Goal: Find specific page/section: Find specific page/section

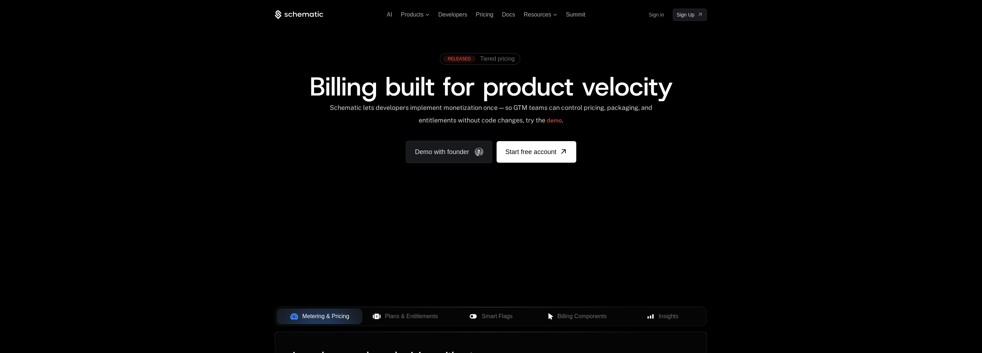
click at [646, 13] on div "AI Products Developers Pricing Docs Resources Summit Sign in Sign Up" at bounding box center [491, 15] width 432 height 12
click at [674, 14] on link "Sign Up" at bounding box center [690, 15] width 34 height 12
click at [657, 17] on link "Sign in" at bounding box center [656, 14] width 15 height 11
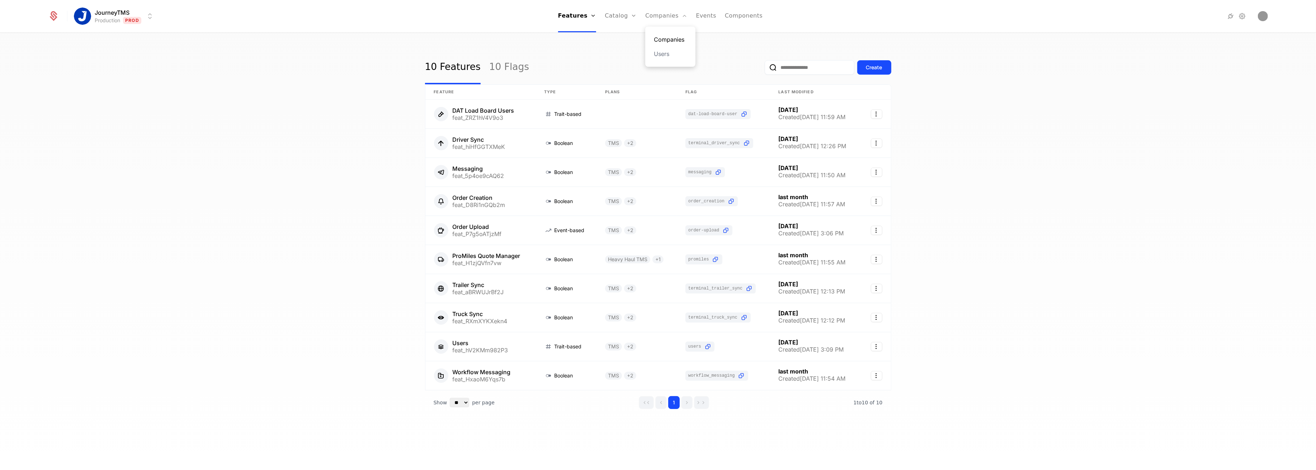
click at [663, 36] on link "Companies" at bounding box center [670, 39] width 33 height 9
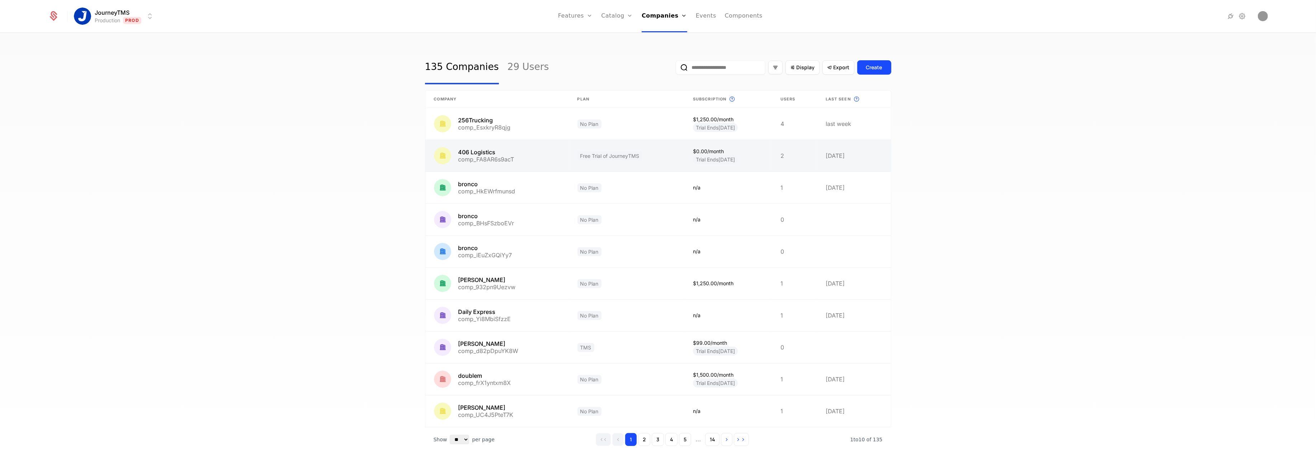
click at [497, 151] on link at bounding box center [498, 156] width 144 height 32
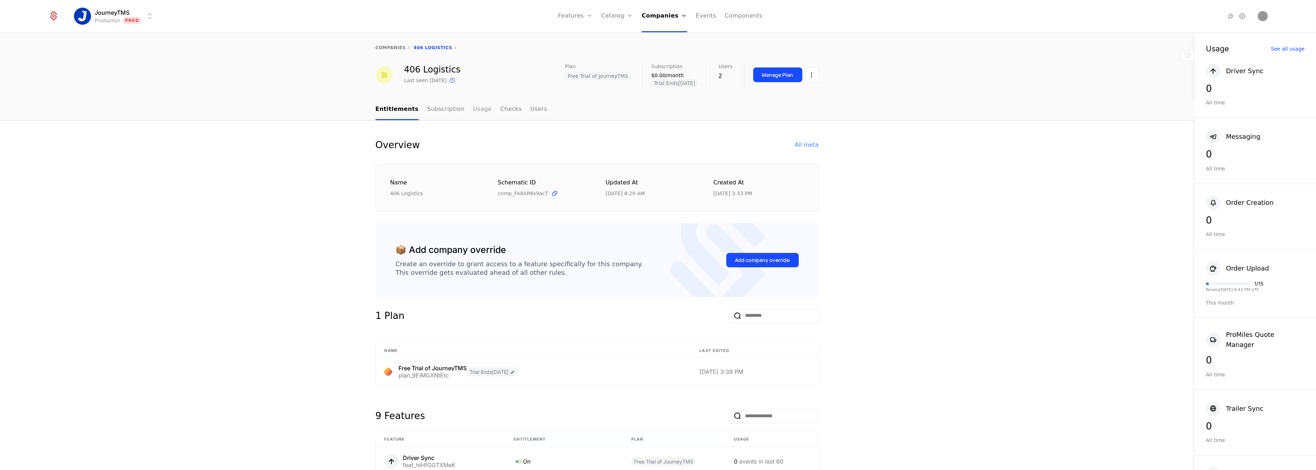
click at [473, 110] on link "Usage" at bounding box center [482, 109] width 19 height 21
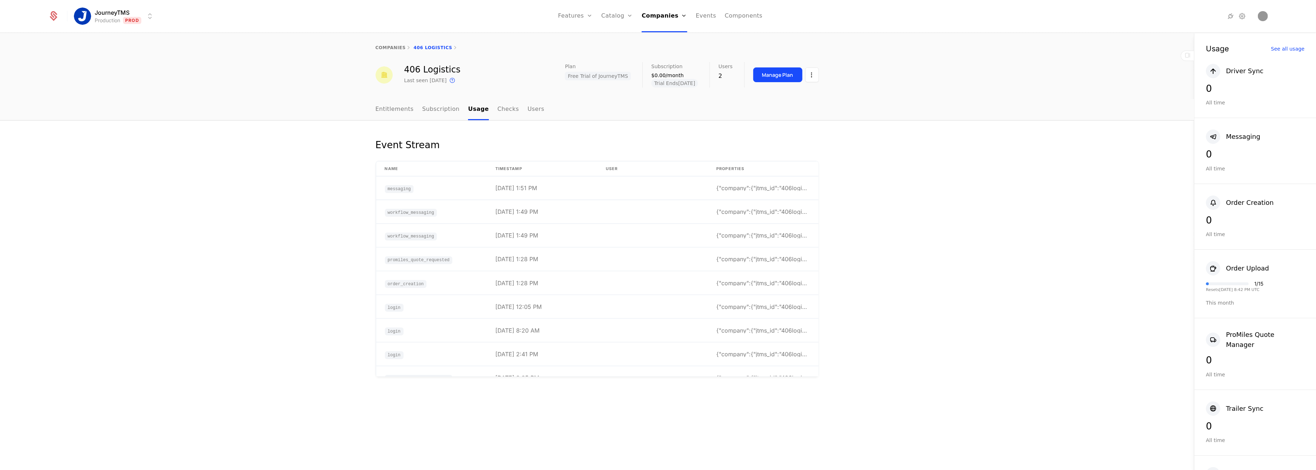
click at [362, 208] on div "Event Stream Name timestamp User Properties messaging 8/13/25, 1:51 PM {"compan…" at bounding box center [597, 296] width 1194 height 350
